Goal: Information Seeking & Learning: Learn about a topic

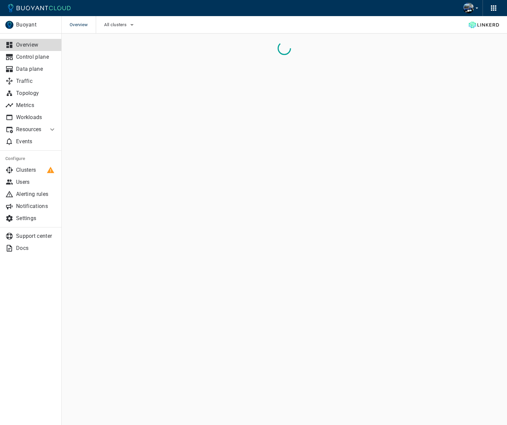
click at [384, 23] on div "Overview All clusters" at bounding box center [285, 24] width 446 height 17
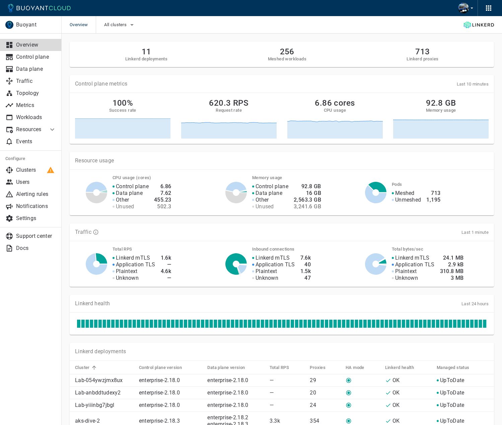
click at [384, 23] on div "Overview All clusters" at bounding box center [282, 24] width 441 height 17
click at [48, 56] on p "Control plane" at bounding box center [36, 57] width 40 height 7
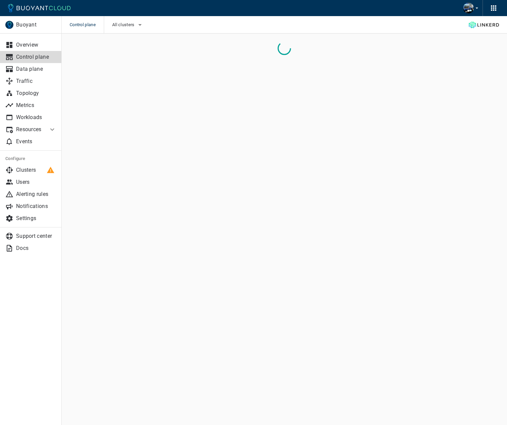
click at [227, 23] on div "Control plane All clusters" at bounding box center [285, 24] width 446 height 17
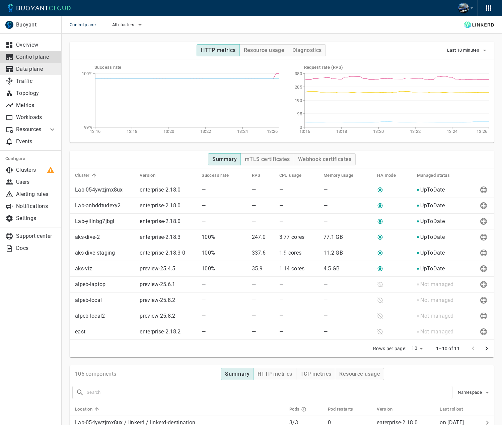
click at [45, 71] on p "Data plane" at bounding box center [36, 69] width 40 height 7
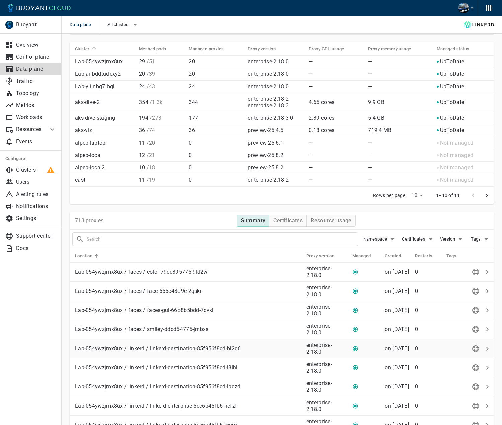
scroll to position [111, 0]
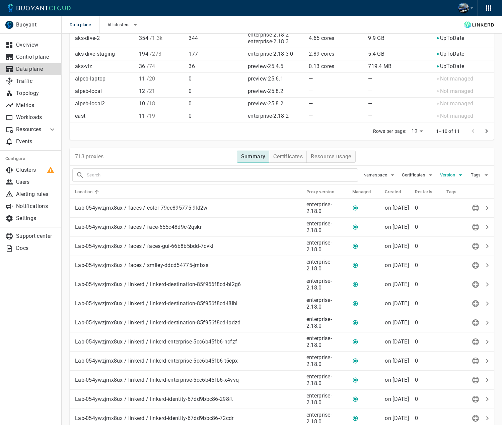
click at [450, 174] on span "Version" at bounding box center [448, 174] width 16 height 5
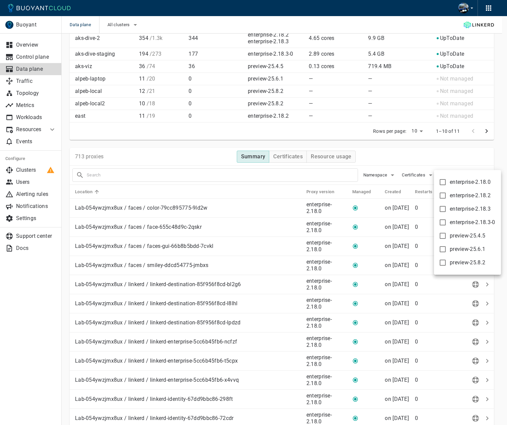
click at [454, 158] on div at bounding box center [253, 212] width 507 height 425
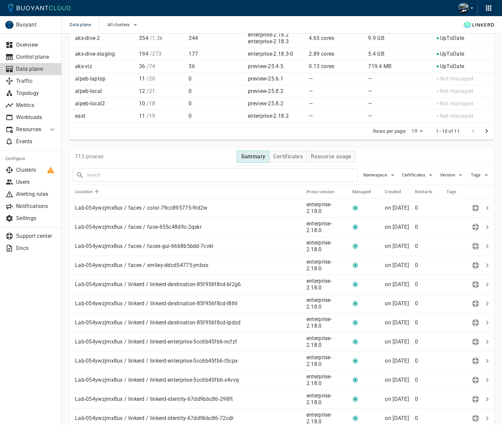
click at [476, 171] on button "Tags" at bounding box center [480, 175] width 21 height 10
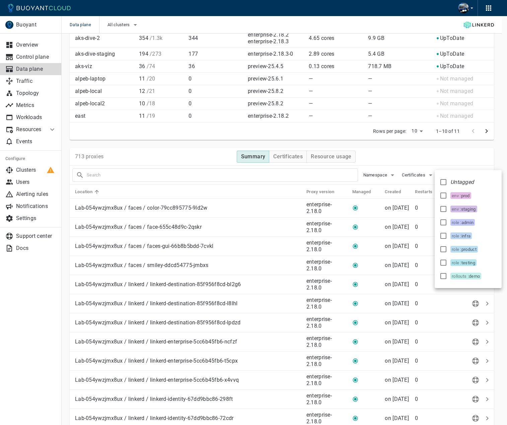
click at [470, 159] on div at bounding box center [253, 212] width 507 height 425
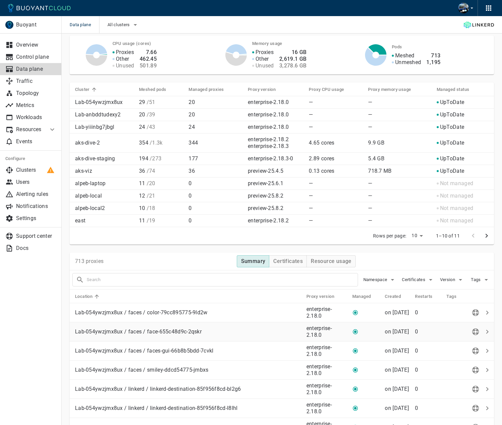
scroll to position [0, 0]
